Goal: Information Seeking & Learning: Check status

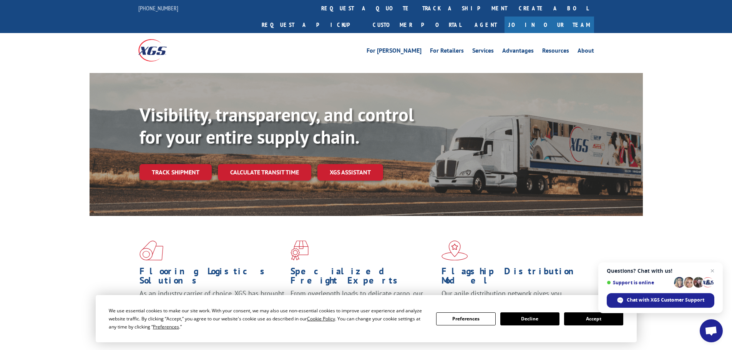
click at [180, 164] on link "Track shipment" at bounding box center [175, 172] width 72 height 16
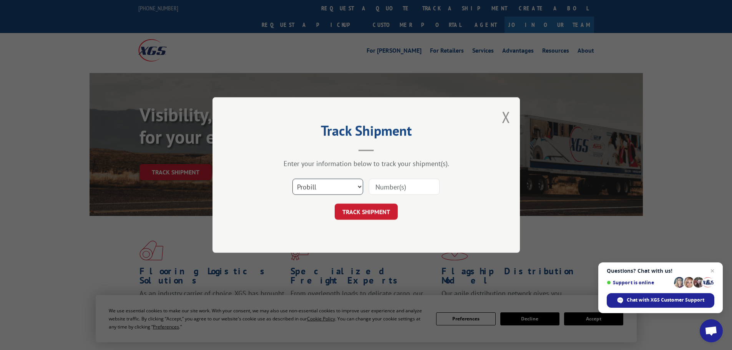
click at [317, 189] on select "Select category... Probill BOL PO" at bounding box center [327, 187] width 71 height 16
select select "po"
click at [292, 179] on select "Select category... Probill BOL PO" at bounding box center [327, 187] width 71 height 16
click at [399, 192] on input at bounding box center [404, 187] width 71 height 16
paste input "55530584"
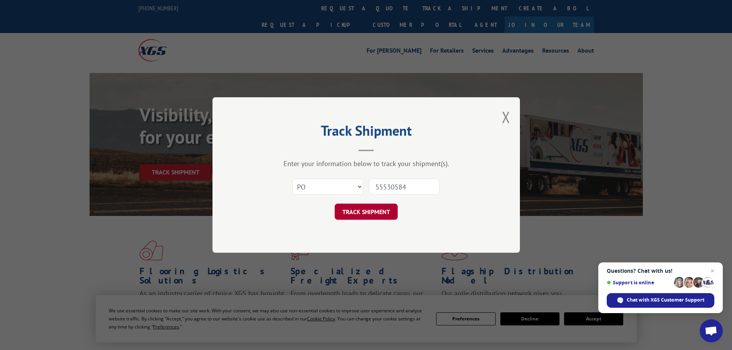
type input "55530584"
click at [373, 208] on button "TRACK SHIPMENT" at bounding box center [366, 212] width 63 height 16
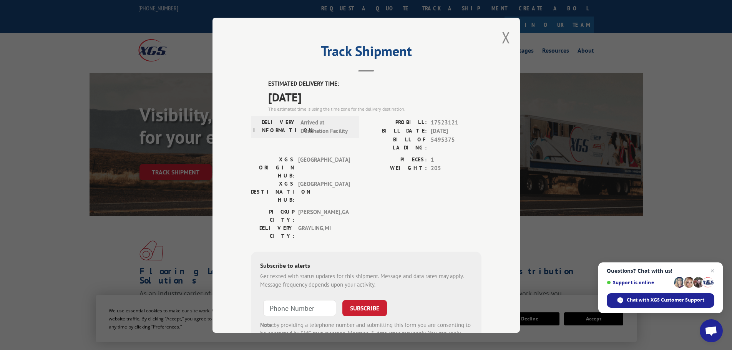
click at [510, 36] on div "Track Shipment ESTIMATED DELIVERY TIME: [DATE] The estimated time is using the …" at bounding box center [366, 175] width 307 height 315
click at [502, 39] on button "Close modal" at bounding box center [506, 37] width 8 height 20
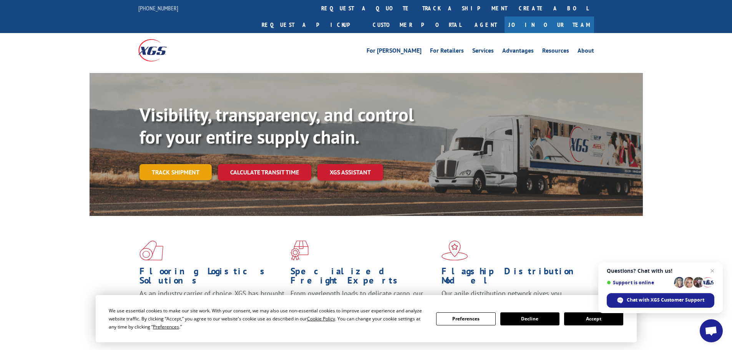
click at [173, 164] on link "Track shipment" at bounding box center [175, 172] width 72 height 16
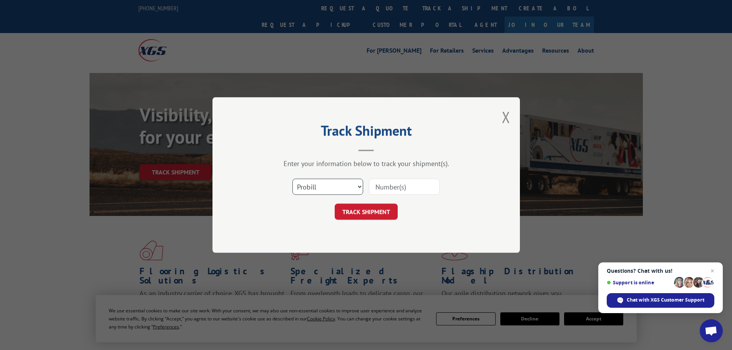
drag, startPoint x: 347, startPoint y: 183, endPoint x: 344, endPoint y: 188, distance: 5.2
click at [347, 183] on select "Select category... Probill BOL PO" at bounding box center [327, 187] width 71 height 16
select select "po"
click at [292, 179] on select "Select category... Probill BOL PO" at bounding box center [327, 187] width 71 height 16
click at [377, 191] on input at bounding box center [404, 187] width 71 height 16
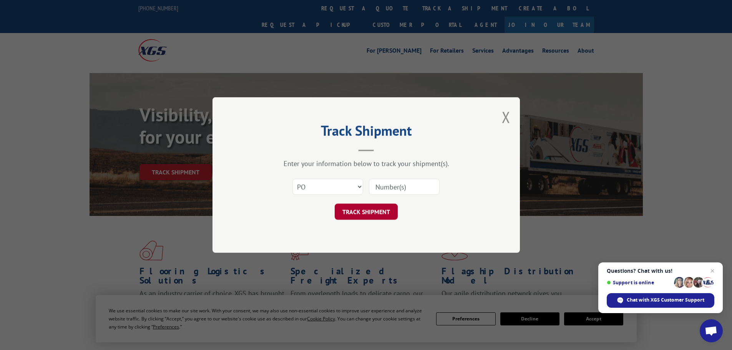
paste input "55530614"
type input "55530614"
click at [374, 209] on button "TRACK SHIPMENT" at bounding box center [366, 212] width 63 height 16
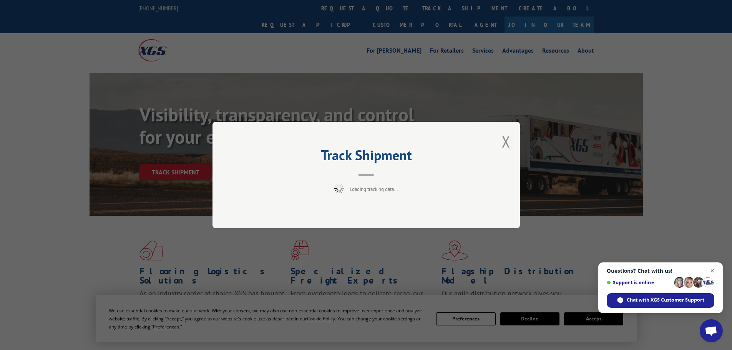
click at [711, 269] on span "Close chat" at bounding box center [713, 271] width 10 height 10
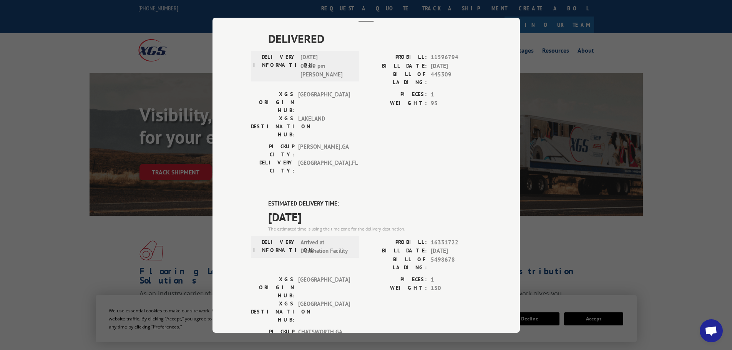
scroll to position [156, 0]
